Goal: Information Seeking & Learning: Compare options

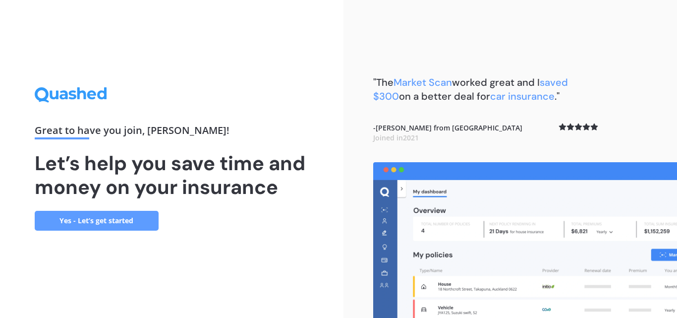
click at [96, 217] on link "Yes - Let’s get started" at bounding box center [97, 221] width 124 height 20
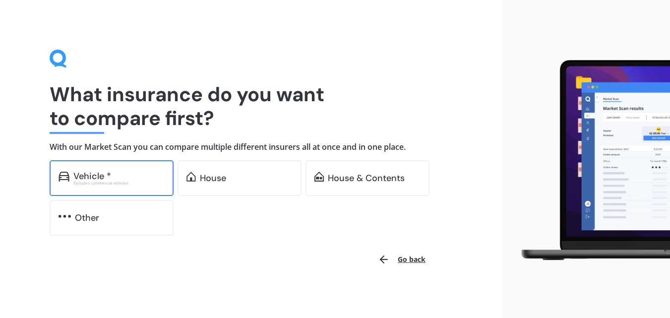
click at [90, 173] on div "Vehicle *" at bounding box center [92, 176] width 38 height 10
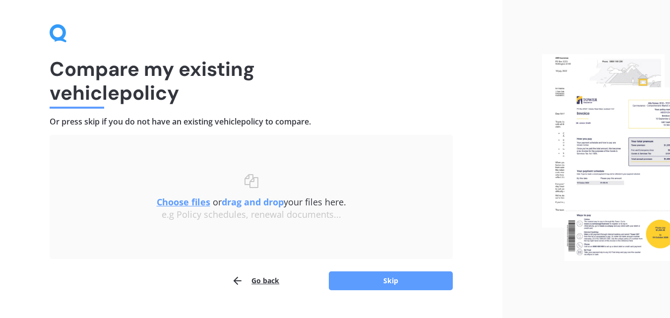
scroll to position [48, 0]
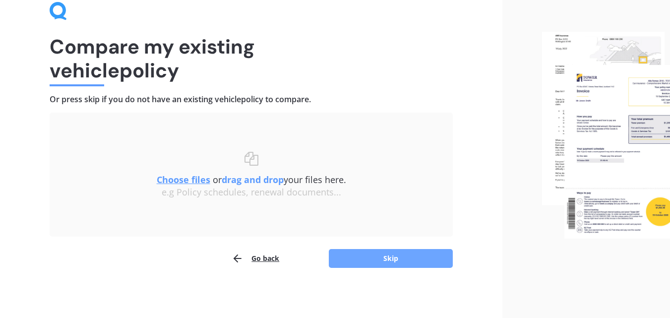
click at [389, 254] on button "Skip" at bounding box center [391, 258] width 124 height 19
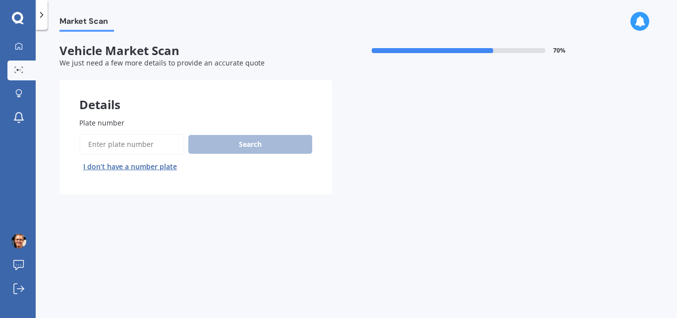
click at [102, 145] on input "Plate number" at bounding box center [131, 144] width 105 height 21
type input "KJP572"
click at [221, 143] on button "Search" at bounding box center [250, 144] width 124 height 19
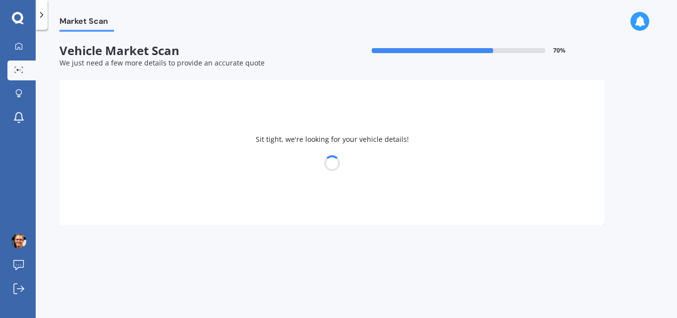
select select "HONDA"
select select "JAZZ"
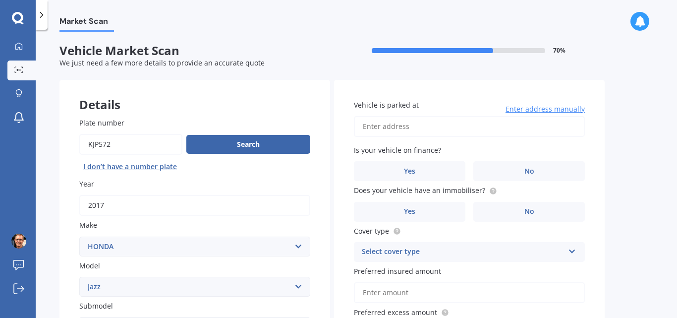
click at [528, 125] on input "Vehicle is parked at" at bounding box center [469, 126] width 231 height 21
type input "[STREET_ADDRESS]"
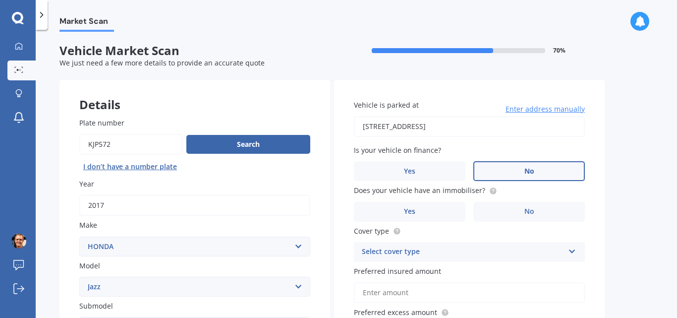
click at [529, 166] on label "No" at bounding box center [530, 171] width 112 height 20
click at [0, 0] on input "No" at bounding box center [0, 0] width 0 height 0
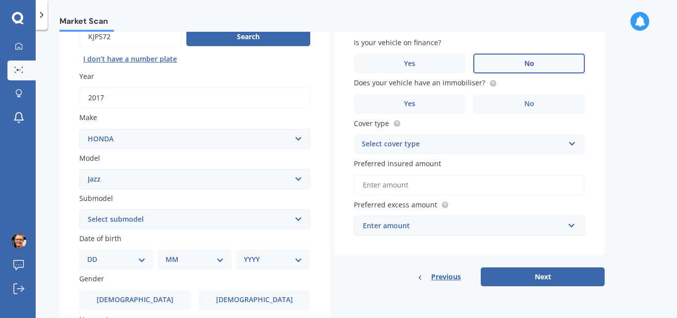
scroll to position [112, 0]
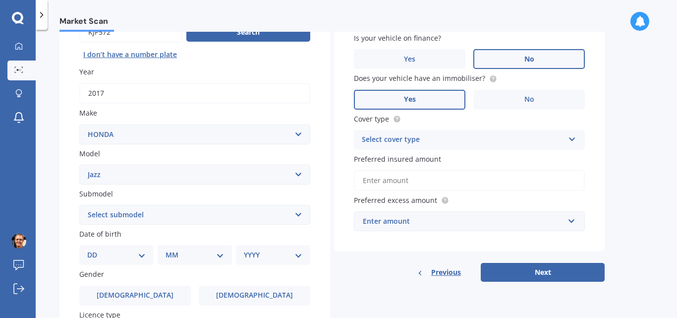
click at [408, 97] on span "Yes" at bounding box center [410, 99] width 12 height 8
click at [0, 0] on input "Yes" at bounding box center [0, 0] width 0 height 0
click at [437, 140] on div "Select cover type" at bounding box center [463, 140] width 202 height 12
click at [412, 154] on div "Comprehensive" at bounding box center [470, 159] width 230 height 18
click at [419, 180] on input "Preferred insured amount" at bounding box center [469, 180] width 231 height 21
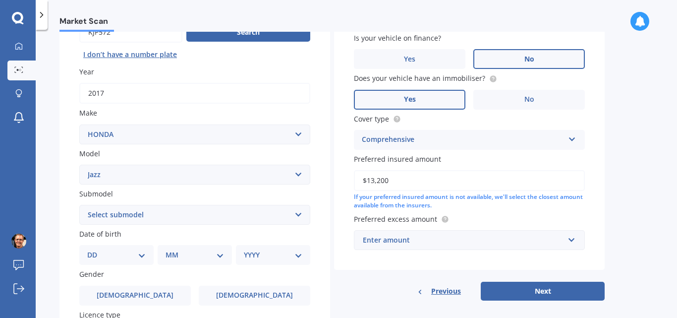
type input "$13,200"
click at [420, 241] on div "Enter amount" at bounding box center [463, 240] width 201 height 11
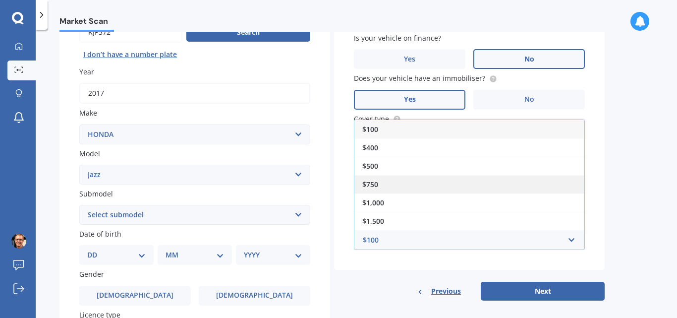
click at [399, 185] on div "$750" at bounding box center [470, 184] width 230 height 18
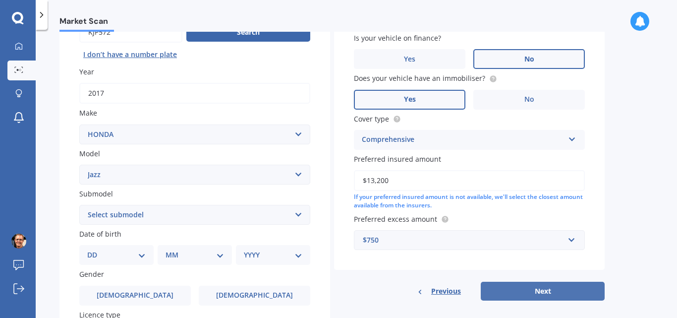
click at [550, 286] on button "Next" at bounding box center [543, 291] width 124 height 19
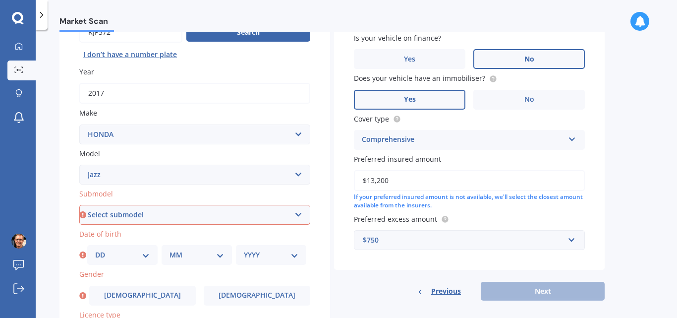
click at [299, 215] on select "Select submodel (all other) 1.3 1.5 Sports Crosstar 1.5P Hatchback RS S" at bounding box center [194, 215] width 231 height 20
select select "RS"
click at [79, 205] on select "Select submodel (all other) 1.3 1.5 Sports Crosstar 1.5P Hatchback RS S" at bounding box center [194, 215] width 231 height 20
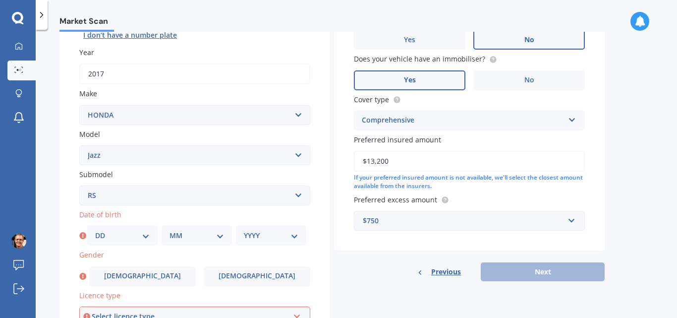
scroll to position [154, 0]
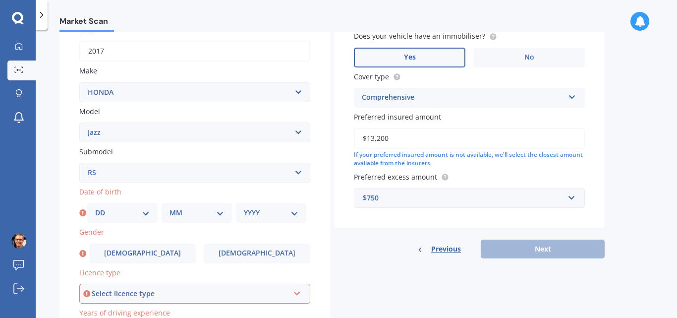
click at [145, 211] on select "DD 01 02 03 04 05 06 07 08 09 10 11 12 13 14 15 16 17 18 19 20 21 22 23 24 25 2…" at bounding box center [122, 212] width 55 height 11
click at [95, 207] on select "DD 01 02 03 04 05 06 07 08 09 10 11 12 13 14 15 16 17 18 19 20 21 22 23 24 25 2…" at bounding box center [122, 212] width 55 height 11
click at [141, 215] on select "DD 01 02 03 04 05 06 07 08 09 10 11 12 13 14 15 16 17 18 19 20 21 22 23 24 25 2…" at bounding box center [122, 212] width 55 height 11
select select "24"
click at [95, 207] on select "DD 01 02 03 04 05 06 07 08 09 10 11 12 13 14 15 16 17 18 19 20 21 22 23 24 25 2…" at bounding box center [122, 212] width 55 height 11
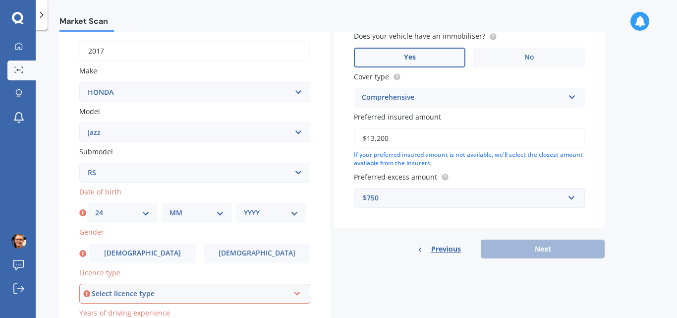
click at [193, 211] on select "MM 01 02 03 04 05 06 07 08 09 10 11 12" at bounding box center [197, 212] width 55 height 11
select select "05"
click at [170, 207] on select "MM 01 02 03 04 05 06 07 08 09 10 11 12" at bounding box center [197, 212] width 55 height 11
click at [263, 207] on div "YYYY 2025 2024 2023 2022 2021 2020 2019 2018 2017 2016 2015 2014 2013 2012 2011…" at bounding box center [271, 213] width 70 height 20
click at [276, 212] on select "YYYY 2025 2024 2023 2022 2021 2020 2019 2018 2017 2016 2015 2014 2013 2012 2011…" at bounding box center [271, 212] width 55 height 11
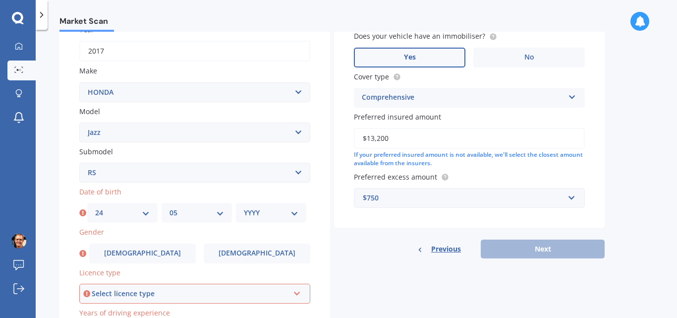
select select "1963"
click at [244, 207] on select "YYYY 2025 2024 2023 2022 2021 2020 2019 2018 2017 2016 2015 2014 2013 2012 2011…" at bounding box center [271, 212] width 55 height 11
click at [273, 91] on select "Select make AC ALFA ROMEO ASTON [PERSON_NAME] AUDI AUSTIN BEDFORD Bentley BMW B…" at bounding box center [194, 92] width 231 height 20
click at [244, 90] on select "Select make AC ALFA ROMEO ASTON [PERSON_NAME] AUDI AUSTIN BEDFORD Bentley BMW B…" at bounding box center [194, 92] width 231 height 20
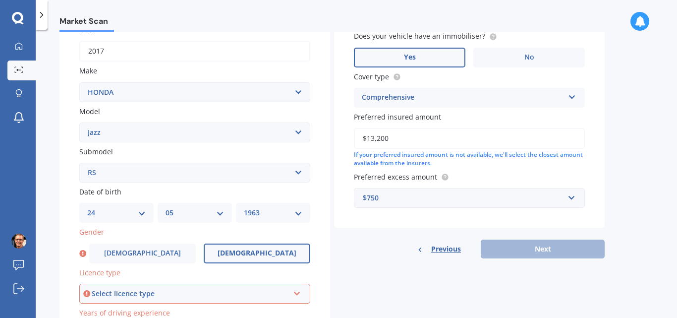
click at [222, 248] on label "[DEMOGRAPHIC_DATA]" at bounding box center [257, 253] width 107 height 20
click at [0, 0] on input "[DEMOGRAPHIC_DATA]" at bounding box center [0, 0] width 0 height 0
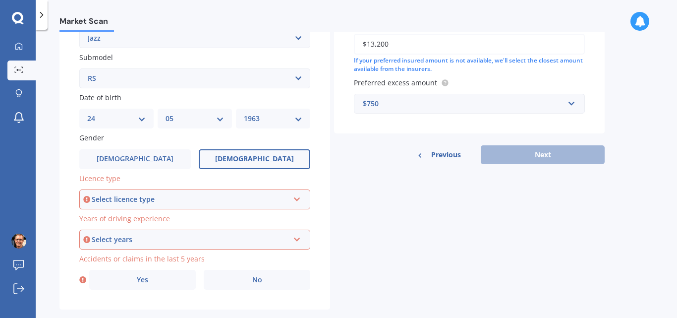
scroll to position [252, 0]
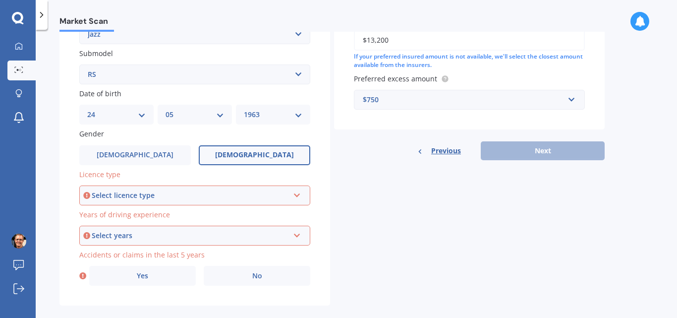
click at [301, 193] on icon at bounding box center [297, 193] width 8 height 7
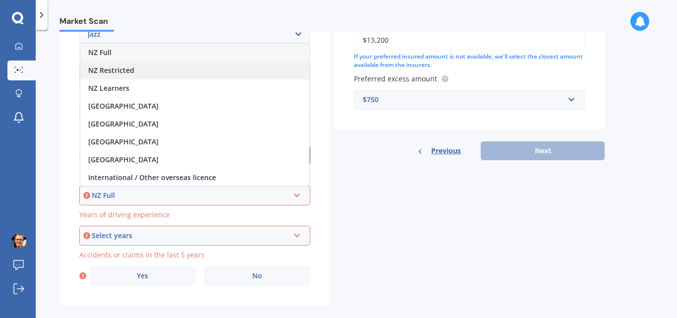
click at [238, 72] on div "NZ Restricted" at bounding box center [194, 70] width 229 height 18
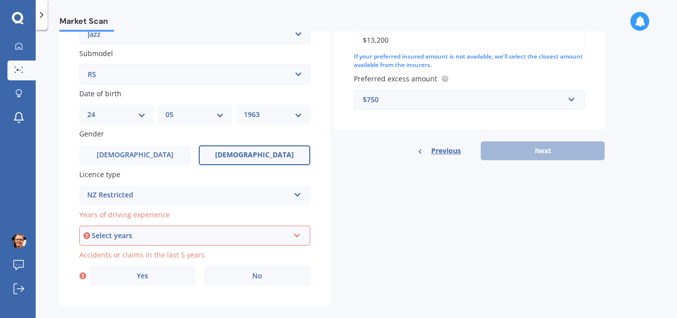
click at [293, 195] on div "NZ Restricted [GEOGRAPHIC_DATA] Full NZ Restricted NZ Learners [GEOGRAPHIC_DATA…" at bounding box center [194, 195] width 231 height 20
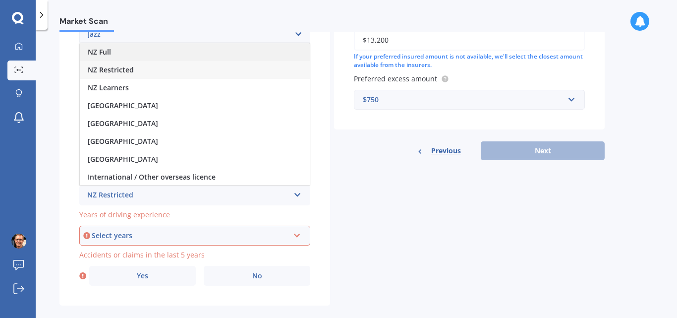
click at [228, 55] on div "NZ Full" at bounding box center [195, 52] width 230 height 18
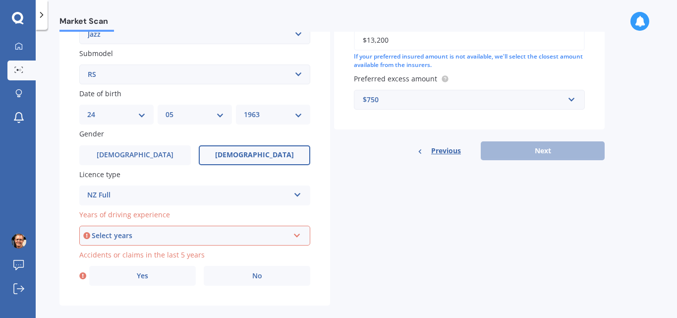
click at [280, 237] on div "Select years" at bounding box center [190, 235] width 197 height 11
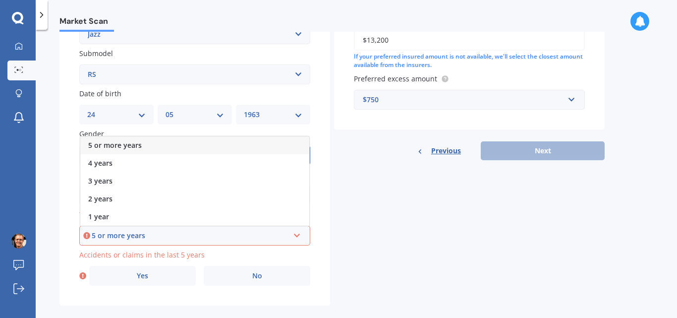
click at [255, 143] on div "5 or more years" at bounding box center [194, 145] width 229 height 18
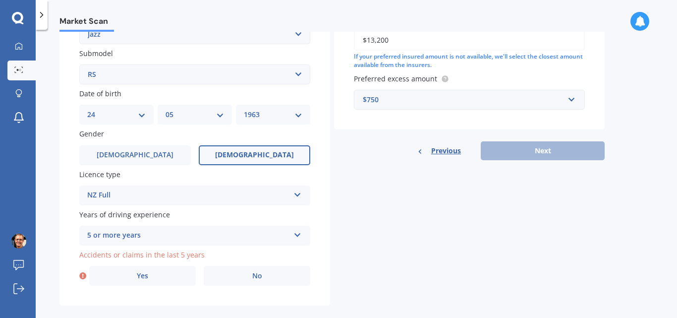
scroll to position [266, 0]
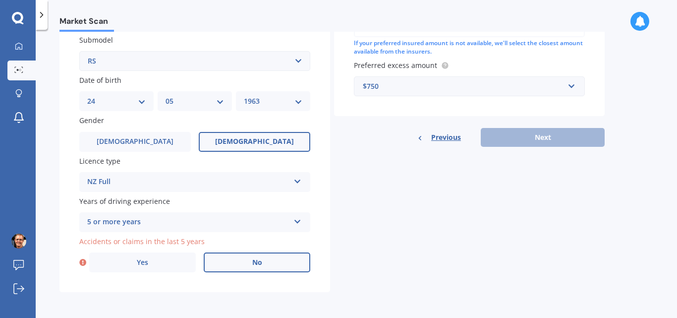
click at [268, 261] on label "No" at bounding box center [257, 262] width 107 height 20
click at [0, 0] on input "No" at bounding box center [0, 0] width 0 height 0
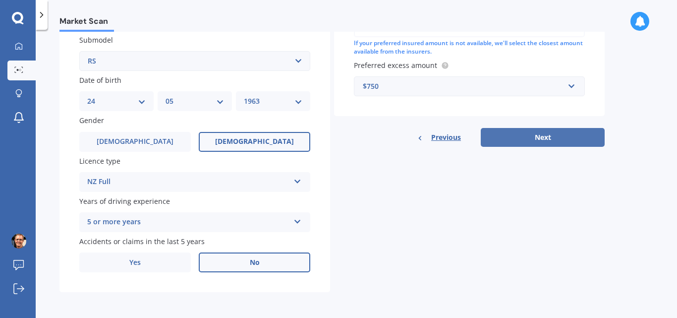
click at [557, 135] on button "Next" at bounding box center [543, 137] width 124 height 19
select select "24"
select select "05"
select select "1963"
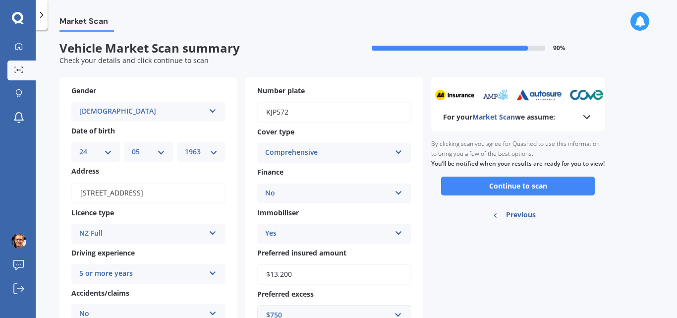
scroll to position [0, 0]
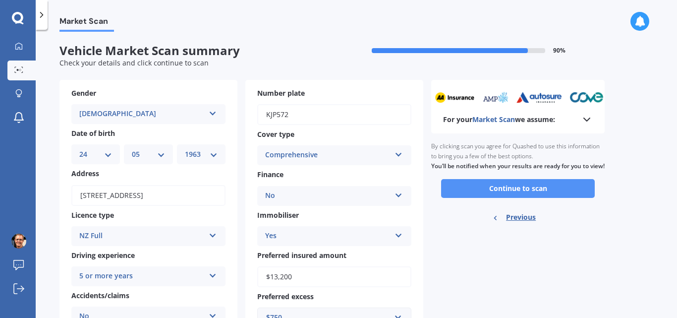
click at [523, 196] on button "Continue to scan" at bounding box center [518, 188] width 154 height 19
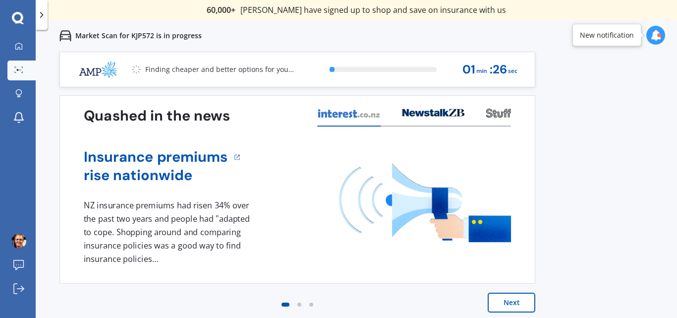
click at [508, 300] on button "Next" at bounding box center [512, 303] width 48 height 20
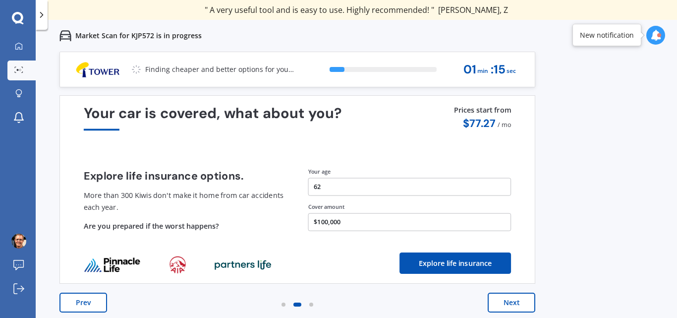
click at [517, 300] on button "Next" at bounding box center [512, 303] width 48 height 20
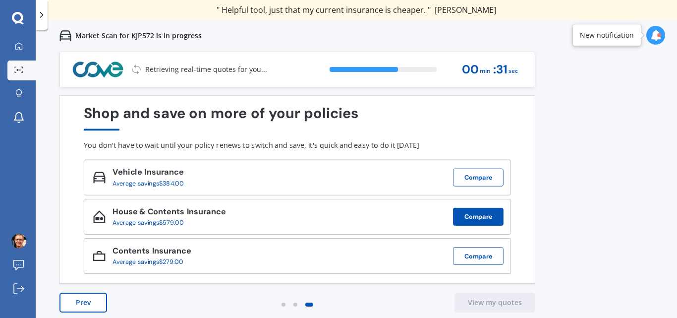
click at [475, 214] on button "Compare" at bounding box center [478, 217] width 51 height 18
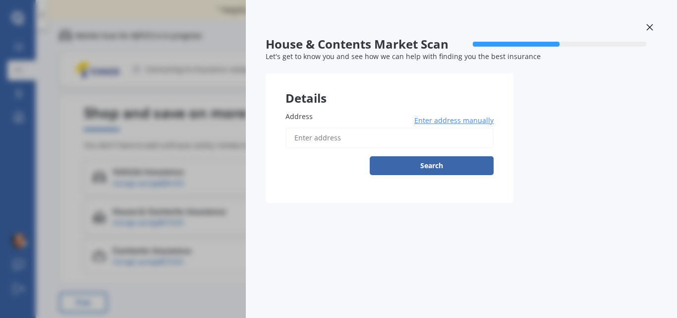
click at [361, 137] on input "Address" at bounding box center [390, 137] width 208 height 21
type input "[STREET_ADDRESS][US_STATE]"
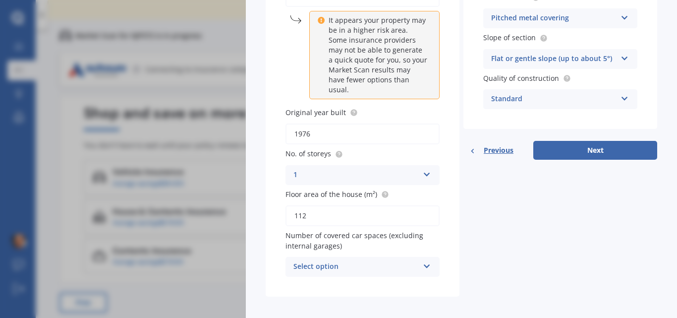
scroll to position [142, 0]
click at [425, 263] on icon at bounding box center [427, 263] width 8 height 7
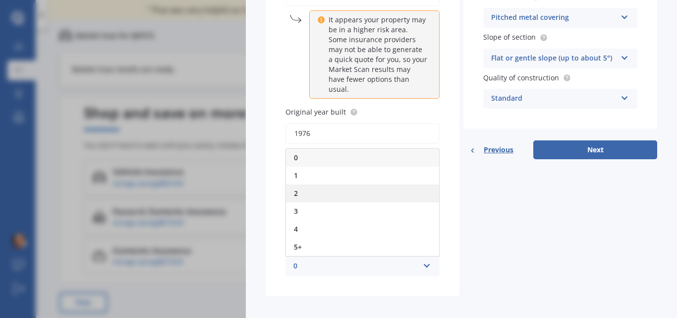
click at [366, 193] on div "2" at bounding box center [362, 193] width 153 height 18
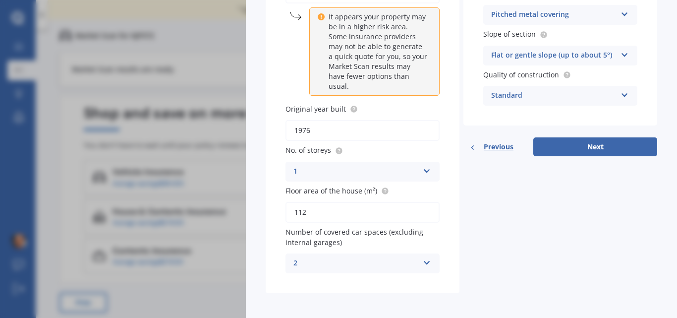
scroll to position [147, 0]
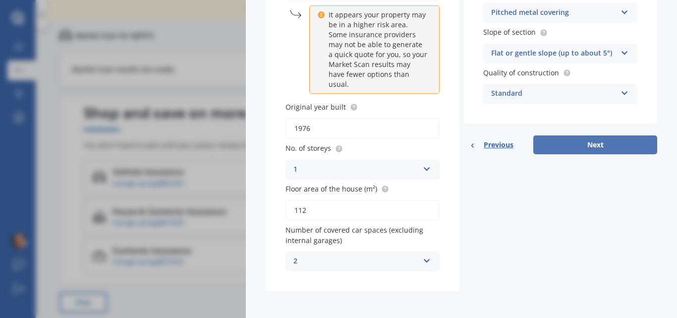
click at [586, 143] on button "Next" at bounding box center [596, 144] width 124 height 19
select select "24"
select select "05"
select select "1963"
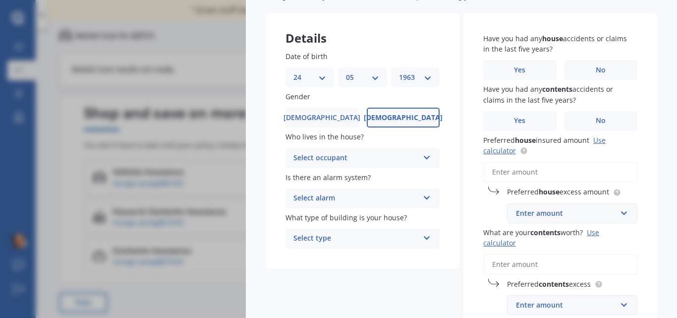
scroll to position [61, 0]
click at [423, 154] on icon at bounding box center [427, 155] width 8 height 7
click at [377, 270] on div "Details Date of birth DD 01 02 03 04 05 06 07 08 09 10 11 12 13 14 15 16 17 18 …" at bounding box center [462, 189] width 392 height 353
click at [426, 153] on icon at bounding box center [427, 155] width 8 height 7
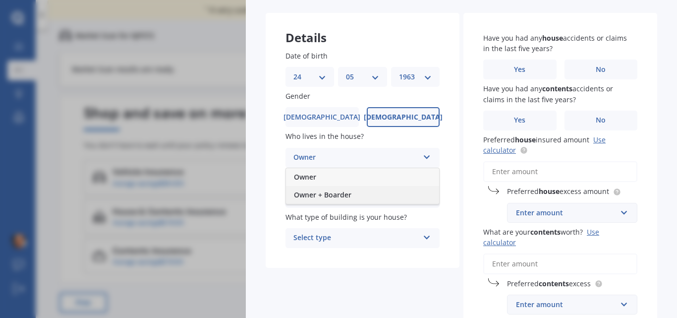
click at [403, 195] on div "Owner + Boarder" at bounding box center [362, 195] width 153 height 18
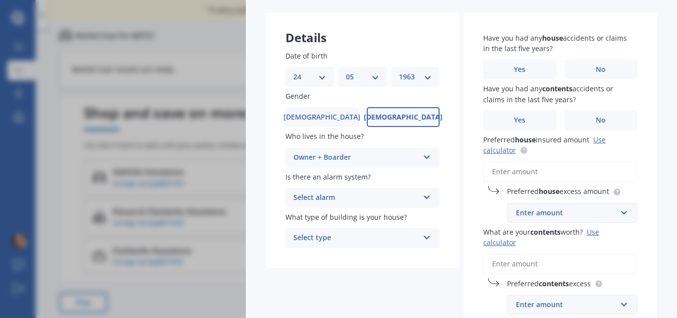
click at [425, 155] on icon at bounding box center [427, 155] width 8 height 7
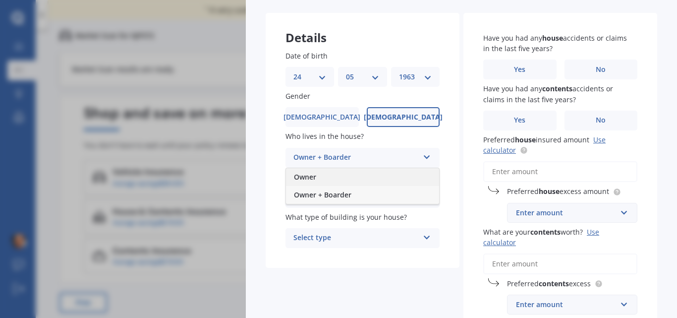
click at [409, 174] on div "Owner" at bounding box center [362, 177] width 153 height 18
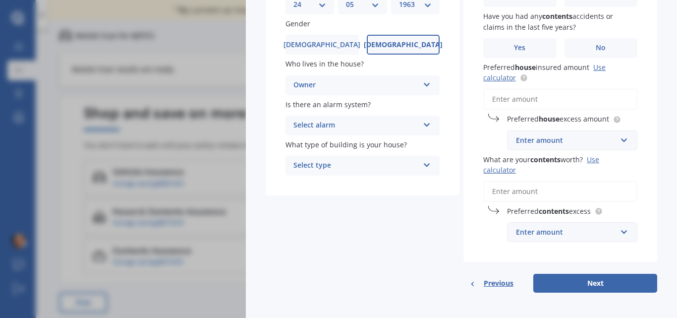
scroll to position [135, 0]
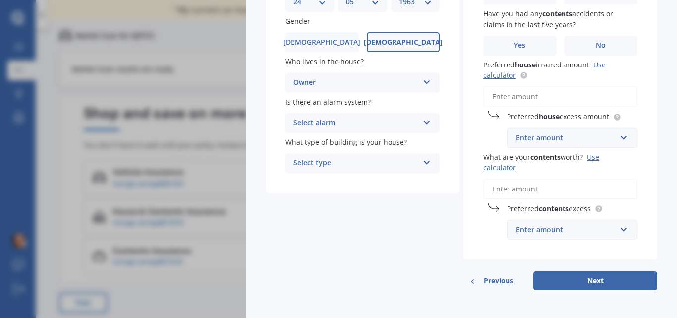
click at [486, 281] on span "Previous" at bounding box center [499, 280] width 30 height 15
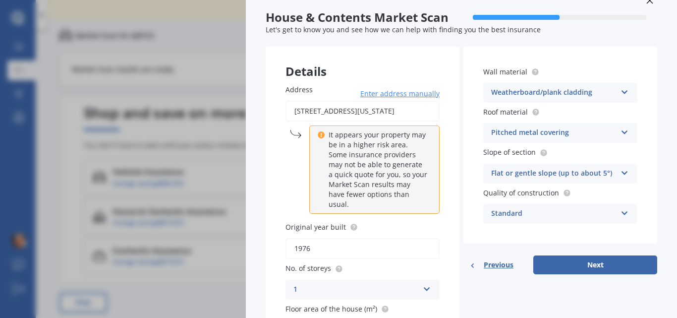
scroll to position [17, 0]
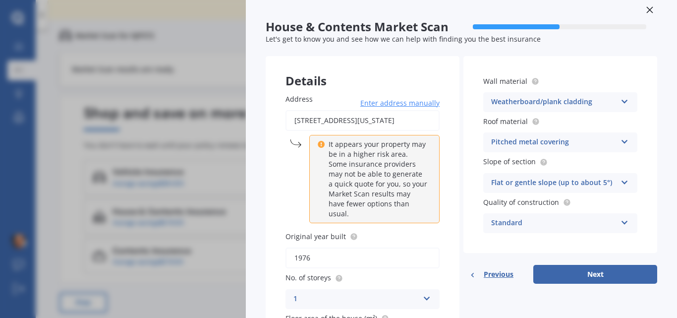
click at [371, 122] on input "[STREET_ADDRESS][US_STATE]" at bounding box center [363, 120] width 154 height 21
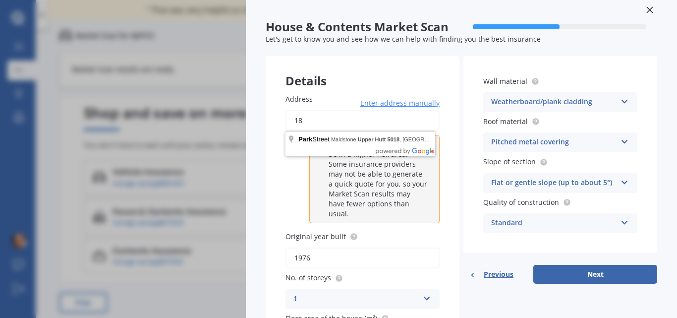
type input "8"
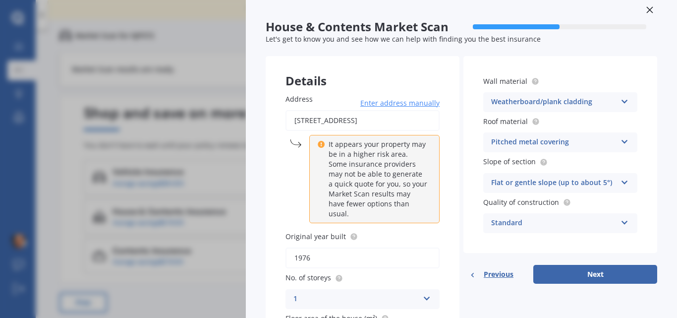
type input "[STREET_ADDRESS]"
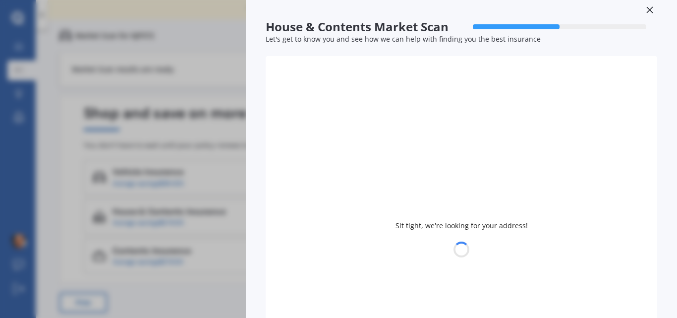
type input "2018"
type input "200"
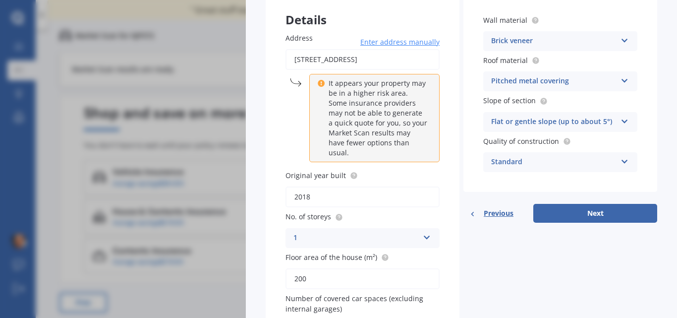
scroll to position [83, 0]
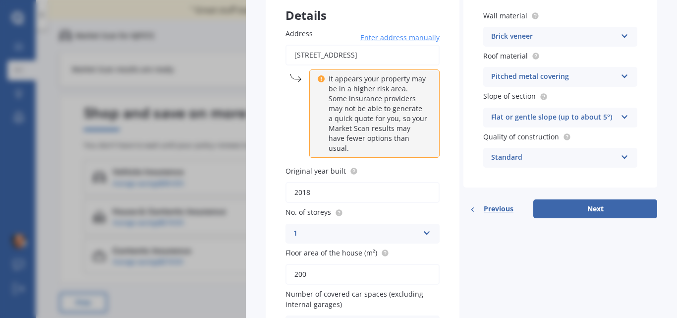
click at [621, 157] on icon at bounding box center [625, 155] width 8 height 7
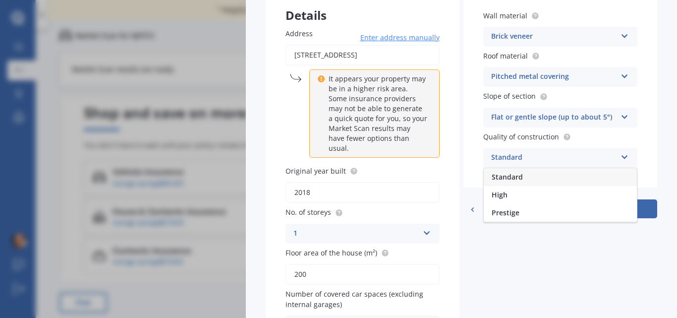
click at [584, 178] on div "Standard" at bounding box center [560, 177] width 153 height 18
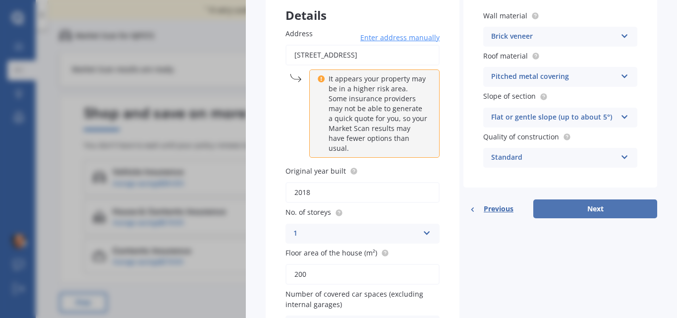
click at [587, 206] on button "Next" at bounding box center [596, 208] width 124 height 19
select select "24"
select select "05"
select select "1963"
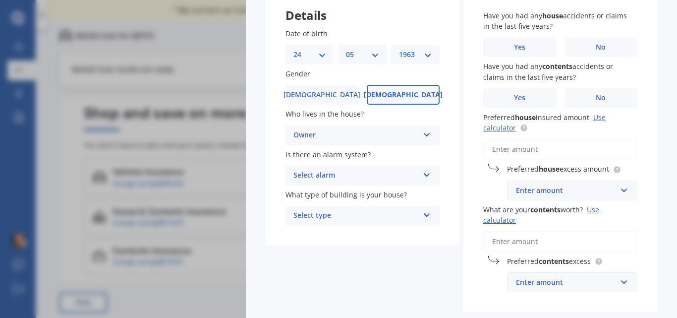
click at [423, 212] on icon at bounding box center [427, 213] width 8 height 7
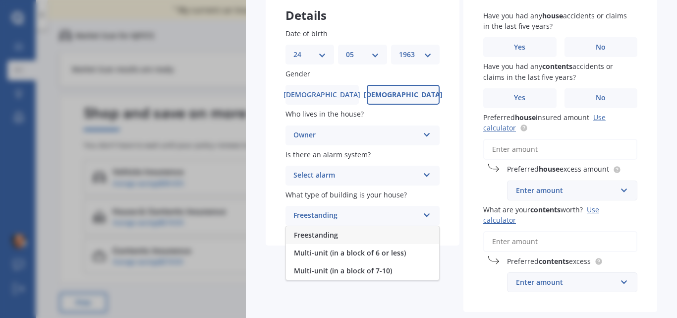
click at [404, 235] on div "Freestanding" at bounding box center [362, 235] width 153 height 18
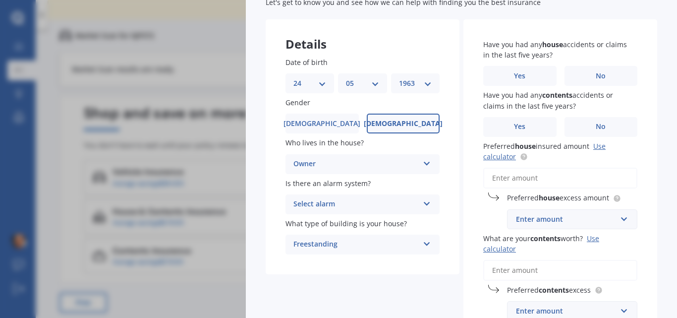
scroll to position [57, 0]
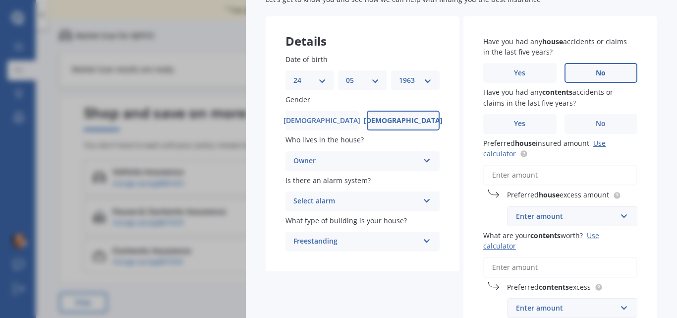
click at [600, 71] on span "No" at bounding box center [601, 73] width 10 height 8
click at [0, 0] on input "No" at bounding box center [0, 0] width 0 height 0
click at [534, 122] on label "Yes" at bounding box center [520, 124] width 73 height 20
click at [0, 0] on input "Yes" at bounding box center [0, 0] width 0 height 0
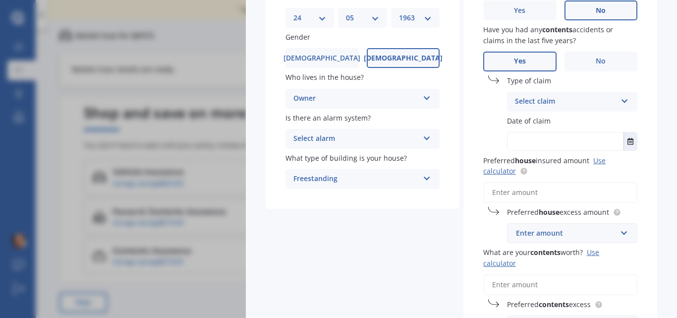
scroll to position [125, 0]
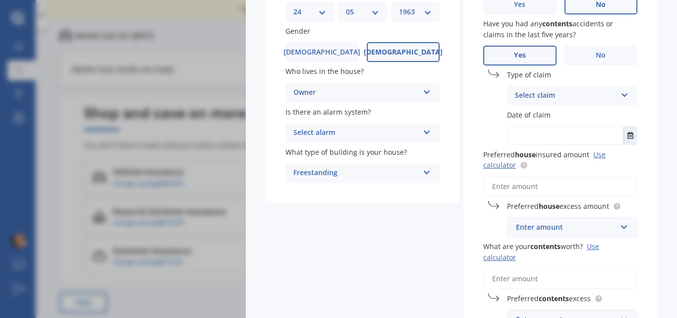
click at [621, 95] on icon at bounding box center [625, 93] width 8 height 7
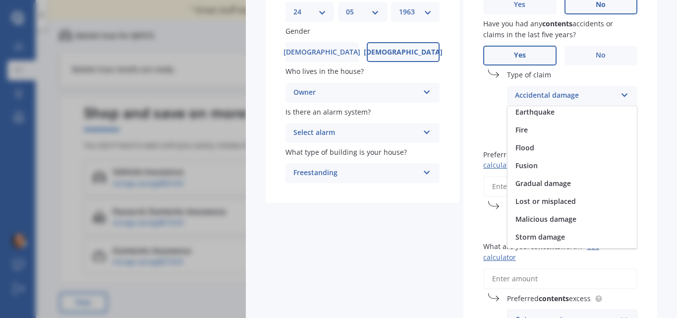
scroll to position [72, 0]
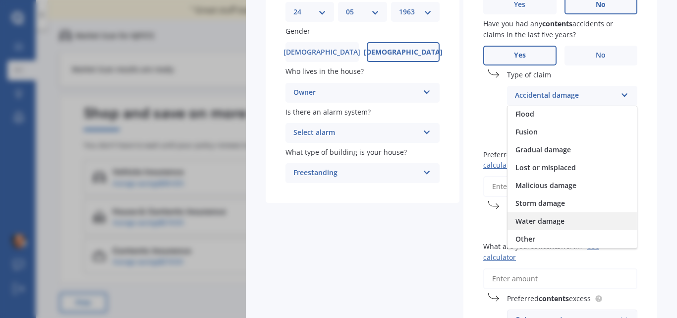
click at [619, 213] on div "Water damage" at bounding box center [572, 221] width 129 height 18
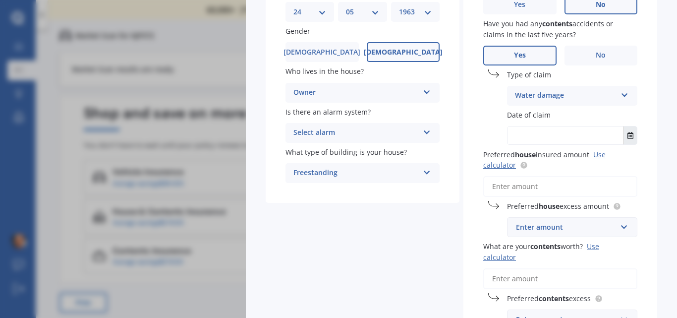
click at [628, 135] on icon "Select date" at bounding box center [631, 135] width 6 height 7
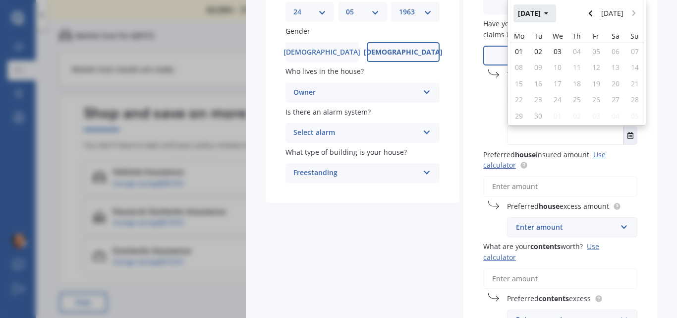
click at [549, 16] on icon "button" at bounding box center [547, 13] width 4 height 7
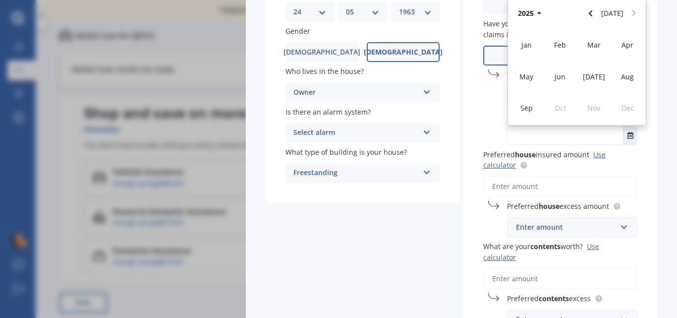
click at [485, 101] on div "Type of claim Water damage Accidental damage Broken glass Earthquake Fire Flood…" at bounding box center [561, 87] width 154 height 36
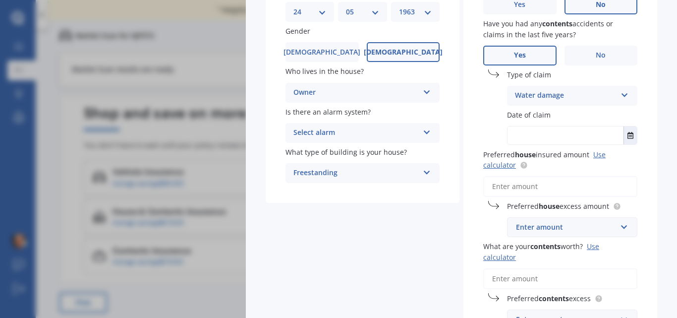
click at [621, 96] on icon at bounding box center [625, 93] width 8 height 7
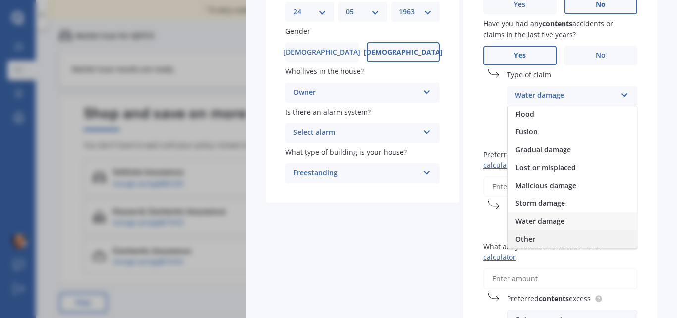
click at [555, 243] on div "Other" at bounding box center [572, 239] width 129 height 18
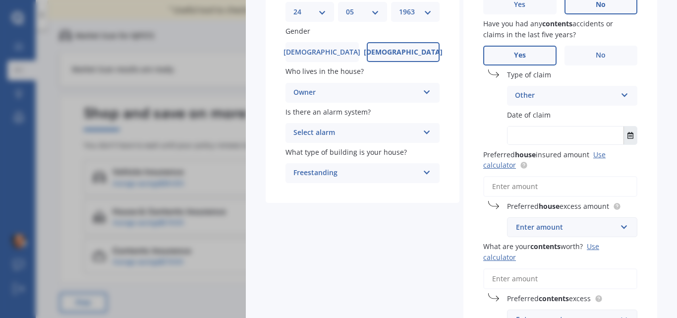
click at [628, 132] on icon "Select date" at bounding box center [631, 135] width 6 height 7
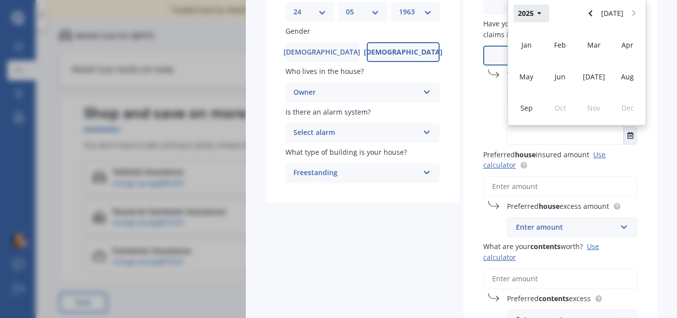
click at [534, 13] on button "2025" at bounding box center [532, 13] width 36 height 18
click at [565, 72] on span "2024" at bounding box center [560, 76] width 16 height 9
click at [621, 73] on span "Aug" at bounding box center [627, 76] width 13 height 9
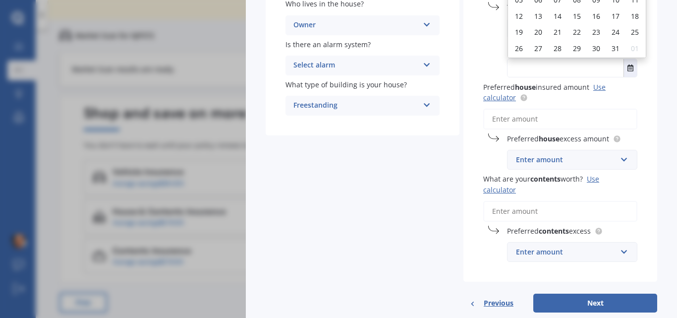
scroll to position [190, 0]
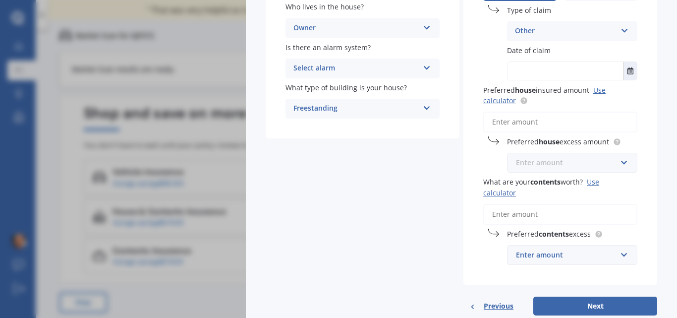
click at [618, 162] on input "text" at bounding box center [569, 162] width 122 height 19
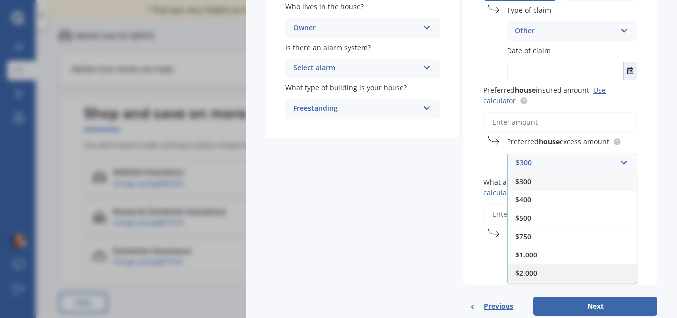
click at [562, 266] on div "$2,000" at bounding box center [572, 273] width 129 height 18
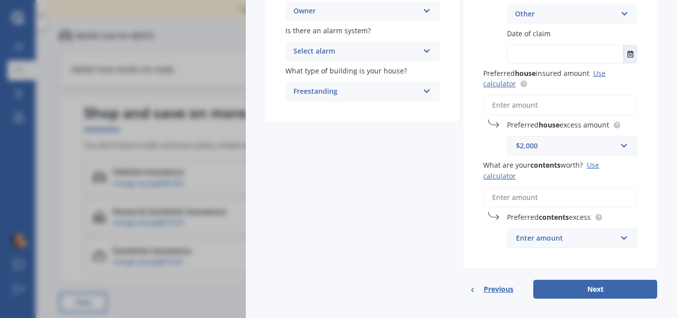
scroll to position [215, 0]
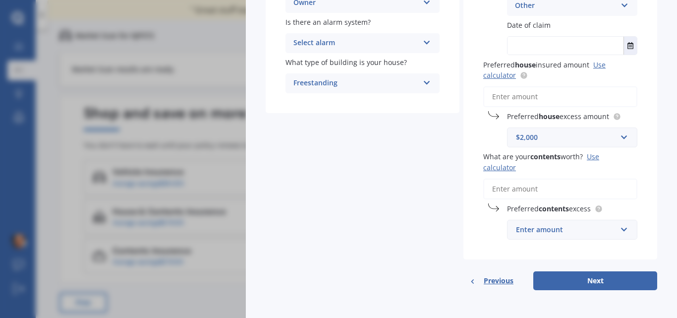
click at [550, 187] on input "What are your contents worth? Use calculator" at bounding box center [561, 189] width 154 height 21
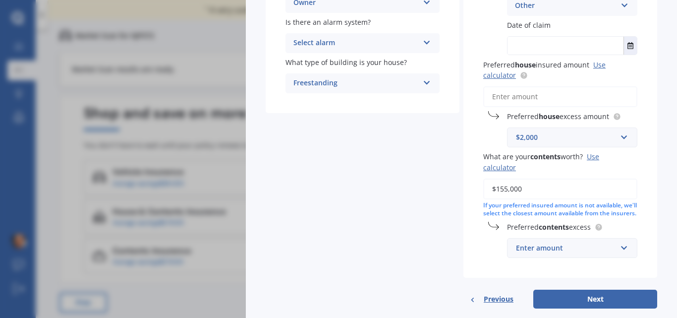
type input "$155,000"
click at [619, 254] on input "text" at bounding box center [569, 248] width 122 height 19
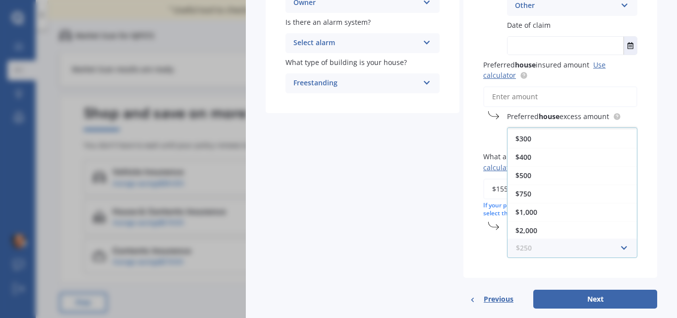
scroll to position [18, 0]
click at [586, 237] on div "$2,000" at bounding box center [572, 229] width 129 height 18
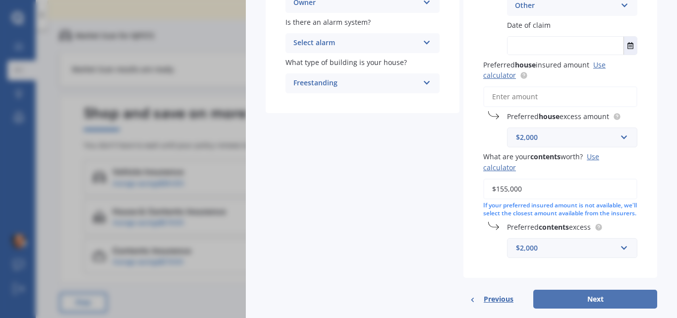
click at [593, 308] on button "Next" at bounding box center [596, 299] width 124 height 19
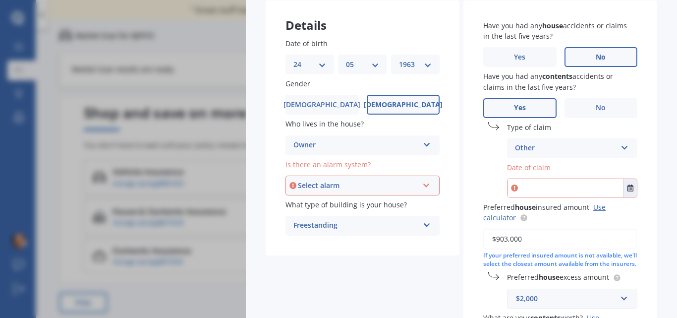
scroll to position [72, 0]
type input "$903,000"
click at [628, 186] on icon "Select date" at bounding box center [631, 188] width 6 height 7
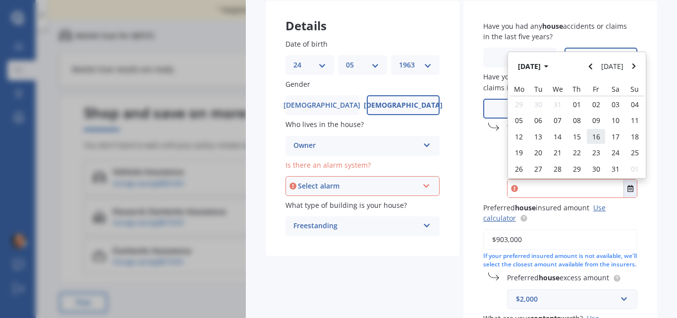
click at [593, 136] on span "16" at bounding box center [597, 136] width 8 height 9
type input "[DATE]"
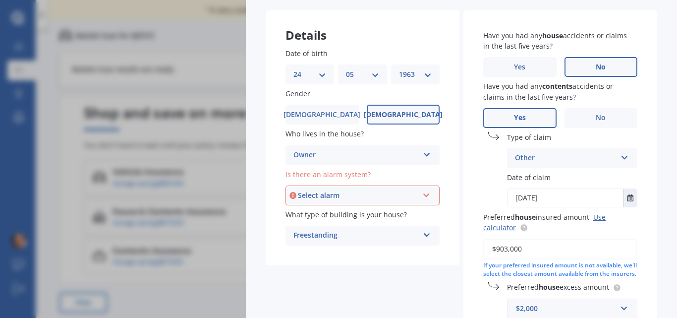
scroll to position [61, 0]
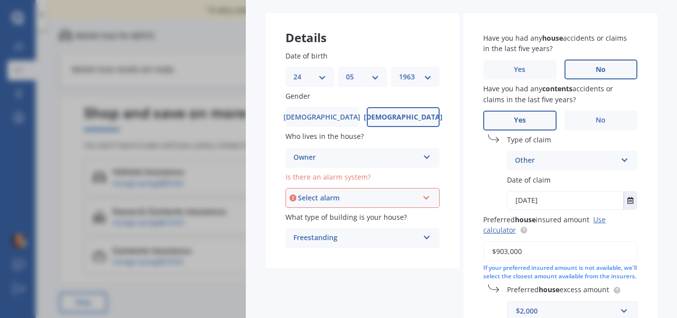
click at [423, 196] on icon at bounding box center [427, 195] width 8 height 7
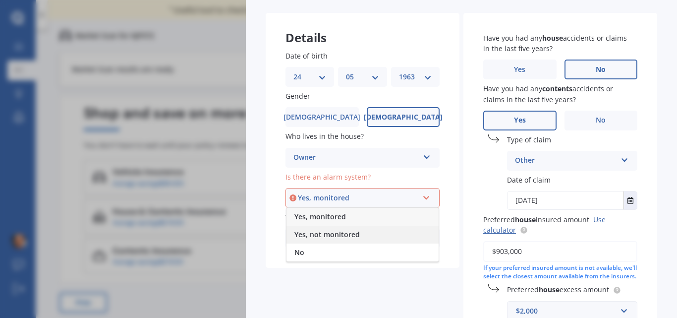
click at [395, 234] on div "Yes, not monitored" at bounding box center [363, 235] width 152 height 18
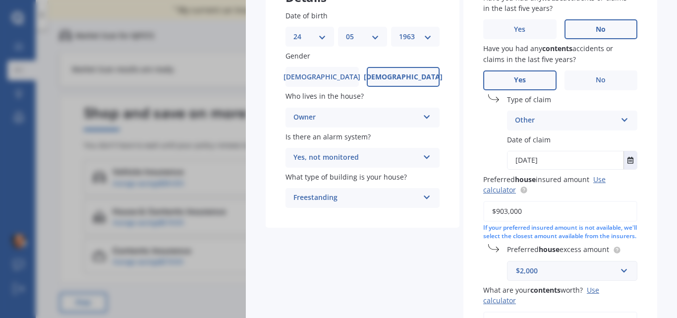
scroll to position [81, 0]
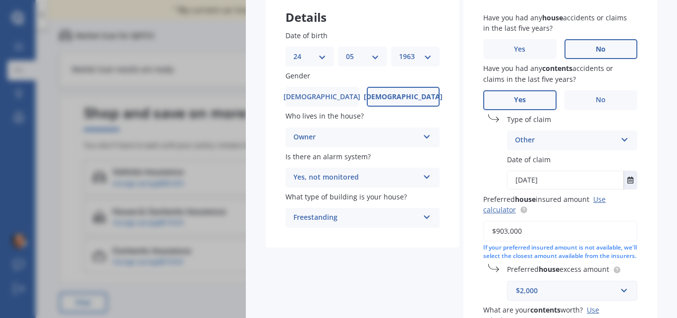
click at [423, 173] on icon at bounding box center [427, 175] width 8 height 7
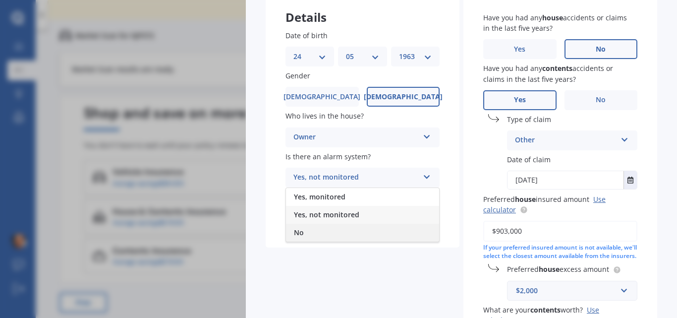
click at [373, 234] on div "No" at bounding box center [362, 233] width 153 height 18
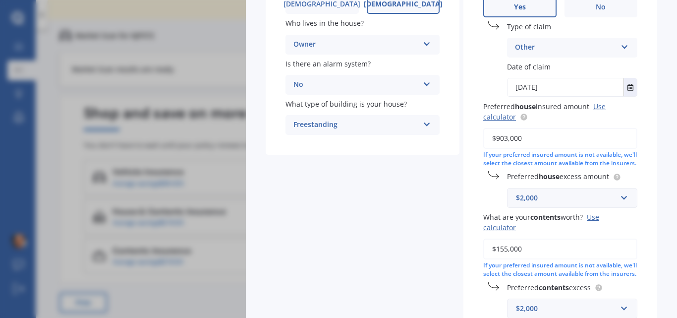
scroll to position [269, 0]
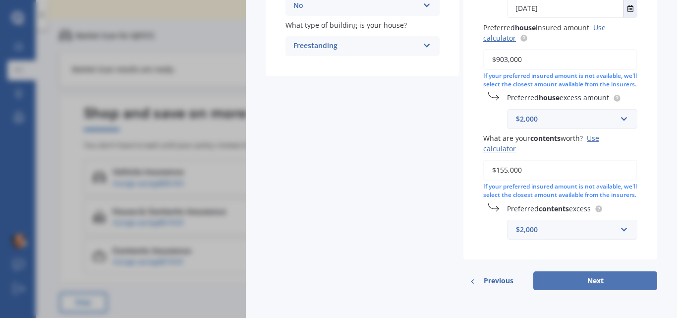
click at [585, 280] on button "Next" at bounding box center [596, 280] width 124 height 19
select select "24"
select select "05"
select select "1963"
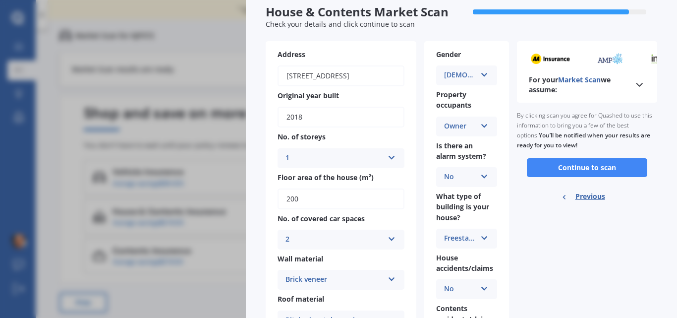
scroll to position [24, 0]
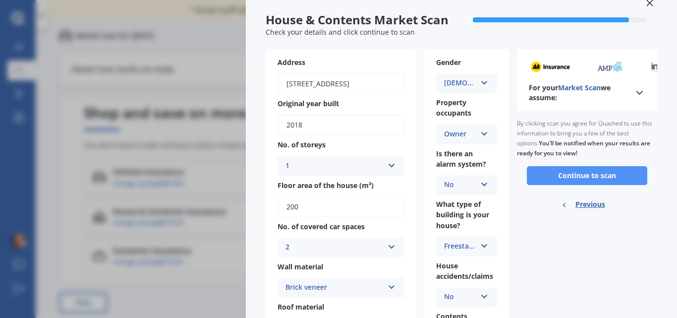
click at [583, 173] on button "Continue to scan" at bounding box center [587, 175] width 121 height 19
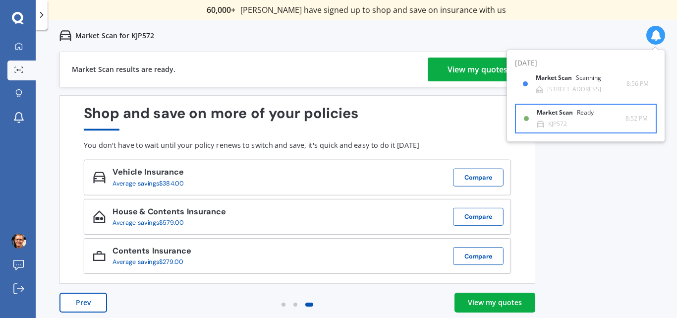
click at [568, 121] on div "Market Scan Ready KJP572" at bounding box center [581, 118] width 89 height 18
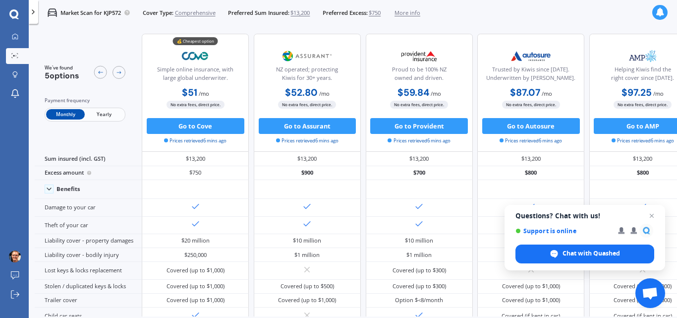
click at [103, 118] on span "Yearly" at bounding box center [104, 114] width 39 height 10
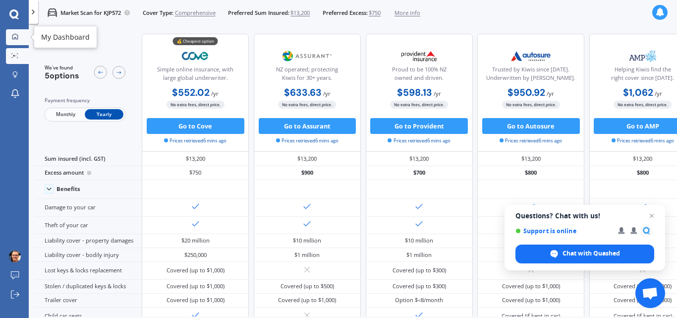
click at [17, 34] on icon at bounding box center [15, 36] width 6 height 6
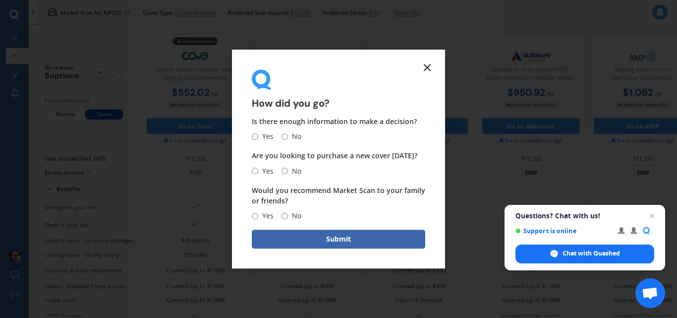
click at [258, 135] on input "Yes" at bounding box center [255, 136] width 6 height 6
radio input "true"
click at [290, 171] on span "No" at bounding box center [294, 171] width 13 height 12
click at [288, 171] on input "No" at bounding box center [285, 171] width 6 height 6
radio input "true"
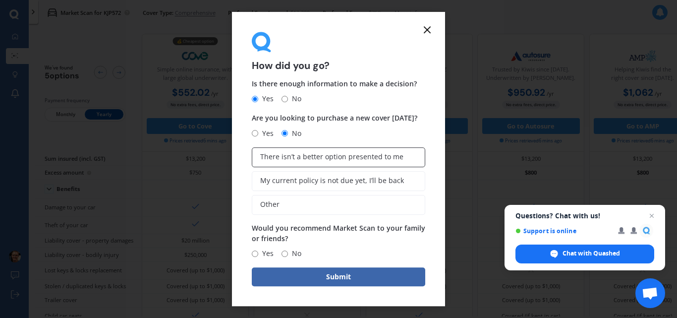
click at [303, 157] on span "There isn’t a better option presented to me" at bounding box center [331, 157] width 143 height 8
click at [0, 0] on input "There isn’t a better option presented to me" at bounding box center [0, 0] width 0 height 0
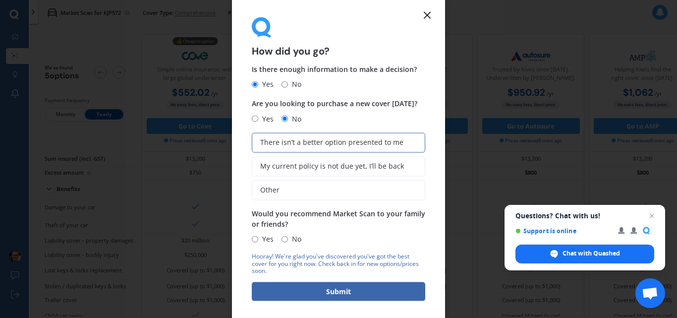
click at [256, 241] on input "Yes" at bounding box center [255, 239] width 6 height 6
radio input "true"
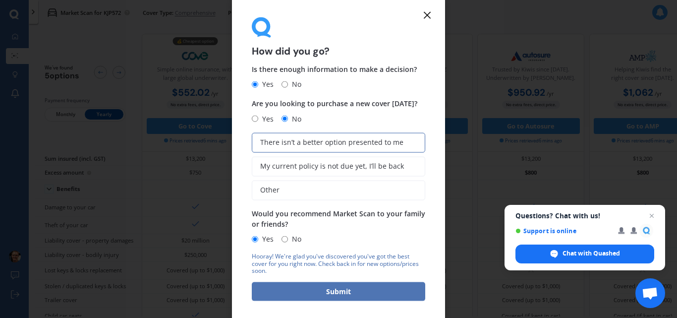
click at [338, 288] on button "Submit" at bounding box center [339, 291] width 174 height 19
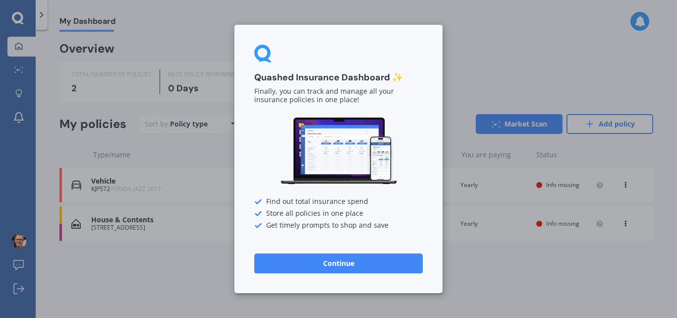
click at [352, 261] on button "Continue" at bounding box center [338, 263] width 169 height 20
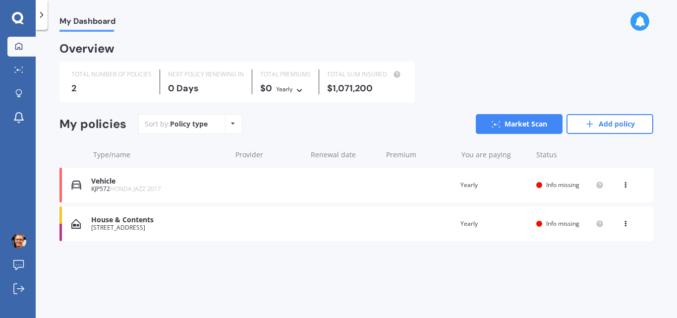
click at [558, 183] on span "Info missing" at bounding box center [563, 185] width 33 height 8
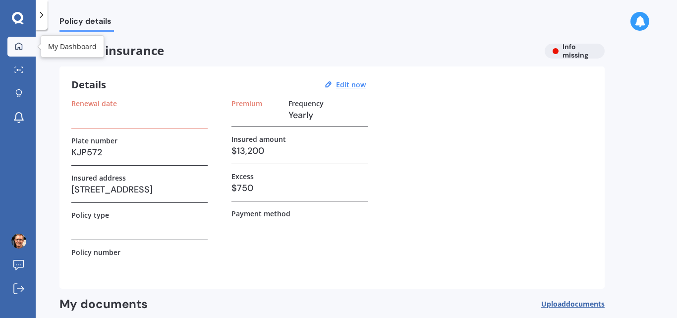
click at [24, 47] on div at bounding box center [18, 46] width 15 height 9
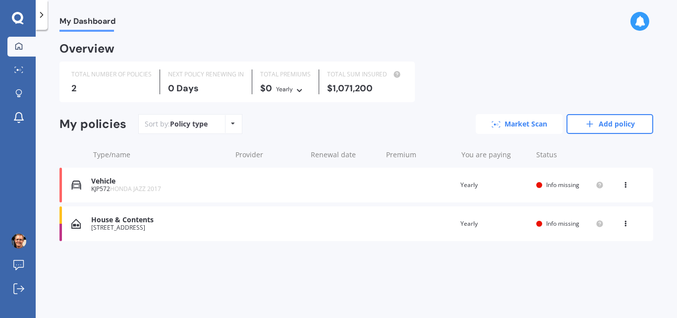
click at [510, 118] on link "Market Scan" at bounding box center [519, 124] width 87 height 20
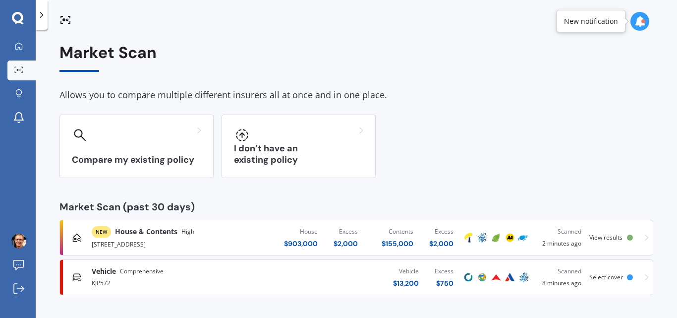
click at [605, 235] on span "View results" at bounding box center [606, 237] width 33 height 8
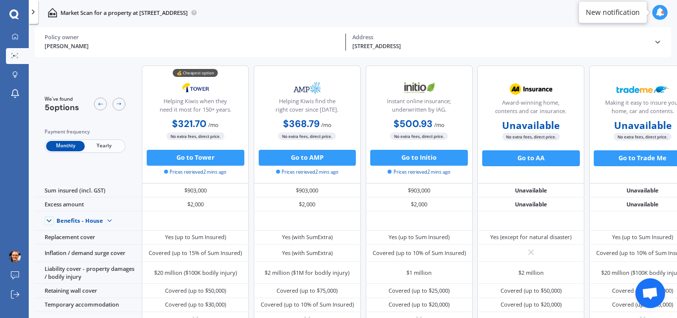
click at [104, 144] on span "Yearly" at bounding box center [104, 146] width 39 height 10
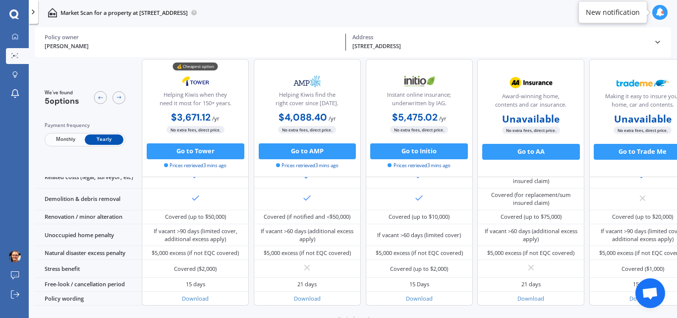
scroll to position [432, 0]
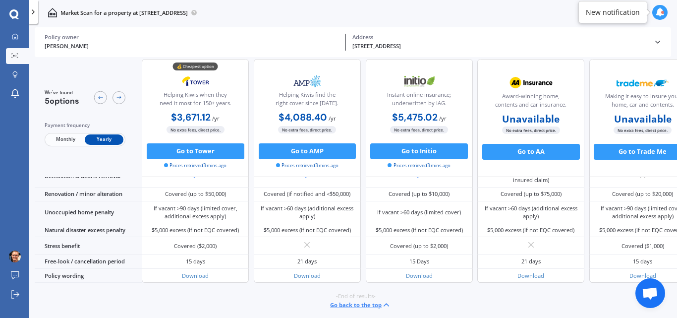
click at [63, 136] on span "Monthly" at bounding box center [65, 139] width 39 height 10
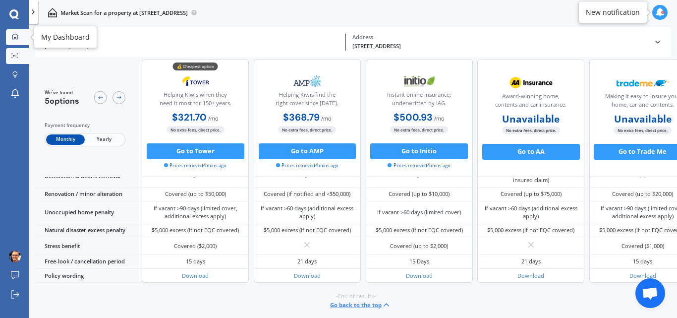
click at [9, 39] on div at bounding box center [15, 36] width 12 height 7
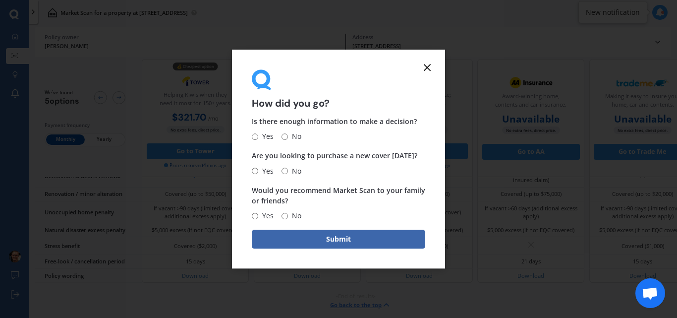
click at [253, 135] on input "Yes" at bounding box center [255, 136] width 6 height 6
radio input "true"
click at [288, 174] on span "No" at bounding box center [294, 171] width 13 height 12
click at [288, 174] on input "No" at bounding box center [285, 171] width 6 height 6
radio input "true"
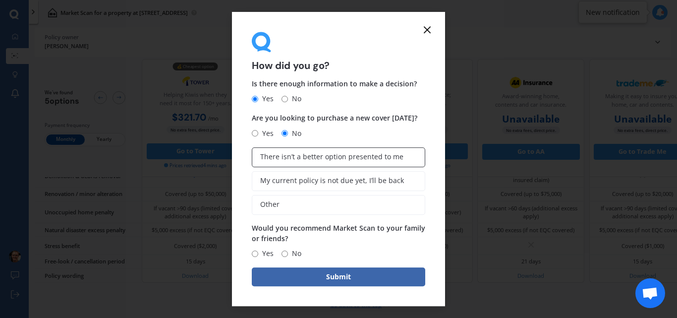
click at [301, 156] on span "There isn’t a better option presented to me" at bounding box center [331, 157] width 143 height 8
click at [0, 0] on input "There isn’t a better option presented to me" at bounding box center [0, 0] width 0 height 0
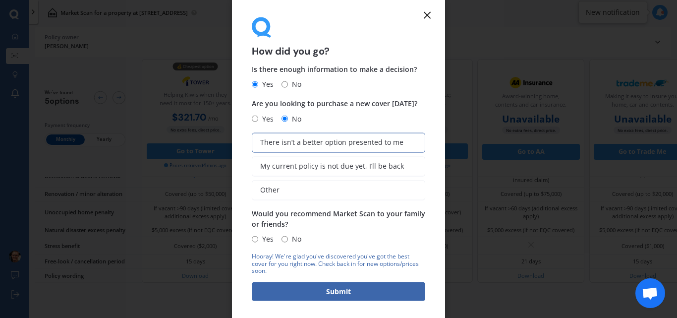
click at [260, 239] on span "Yes" at bounding box center [265, 239] width 15 height 12
click at [258, 239] on input "Yes" at bounding box center [255, 239] width 6 height 6
radio input "true"
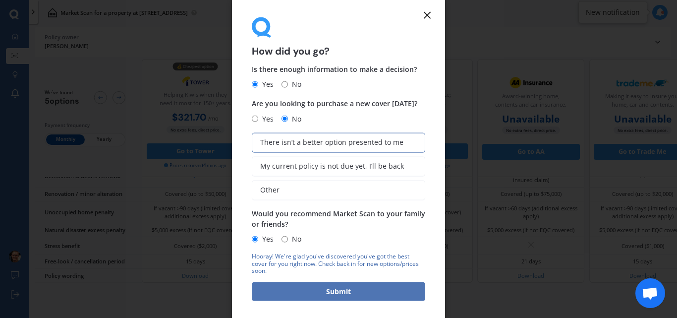
click at [329, 285] on button "Submit" at bounding box center [339, 291] width 174 height 19
